Goal: Task Accomplishment & Management: Use online tool/utility

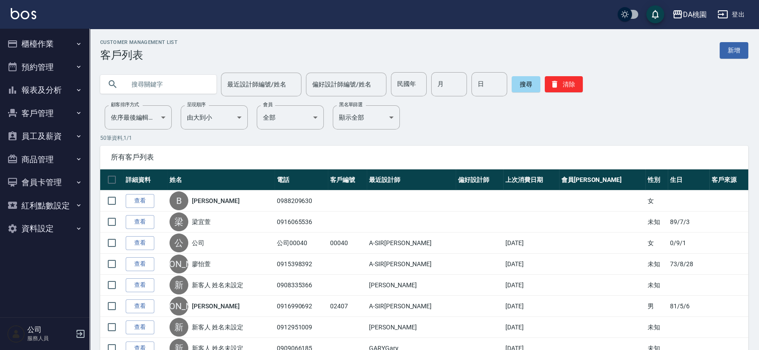
click at [51, 46] on button "櫃檯作業" at bounding box center [45, 43] width 82 height 23
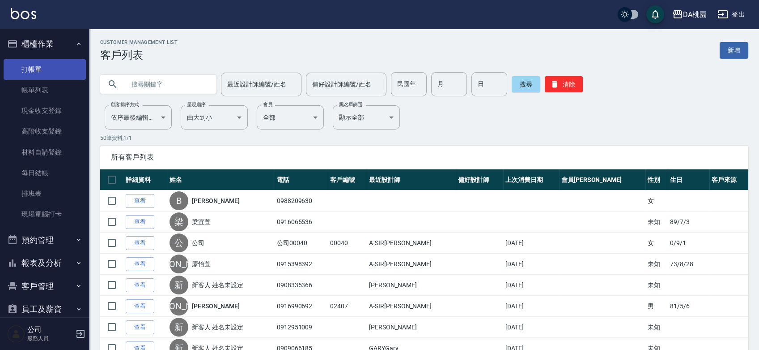
click at [47, 66] on link "打帳單" at bounding box center [45, 69] width 82 height 21
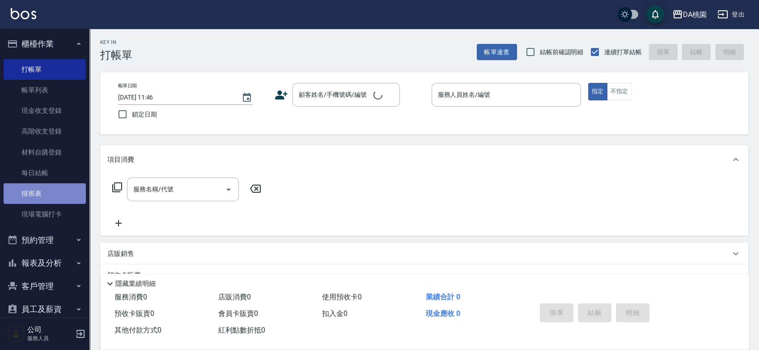
click at [46, 195] on link "排班表" at bounding box center [45, 193] width 82 height 21
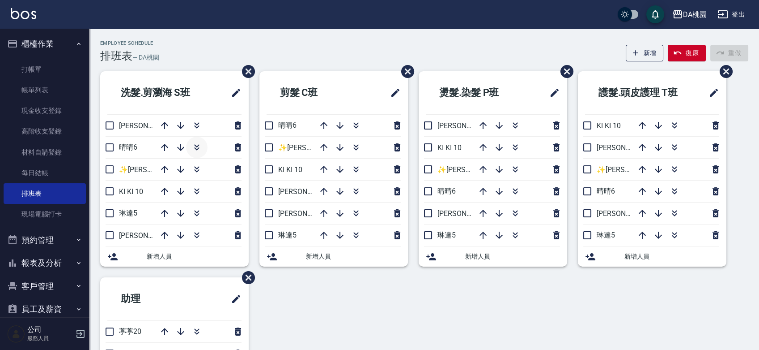
click at [198, 149] on icon "button" at bounding box center [196, 148] width 5 height 3
